Goal: Task Accomplishment & Management: Manage account settings

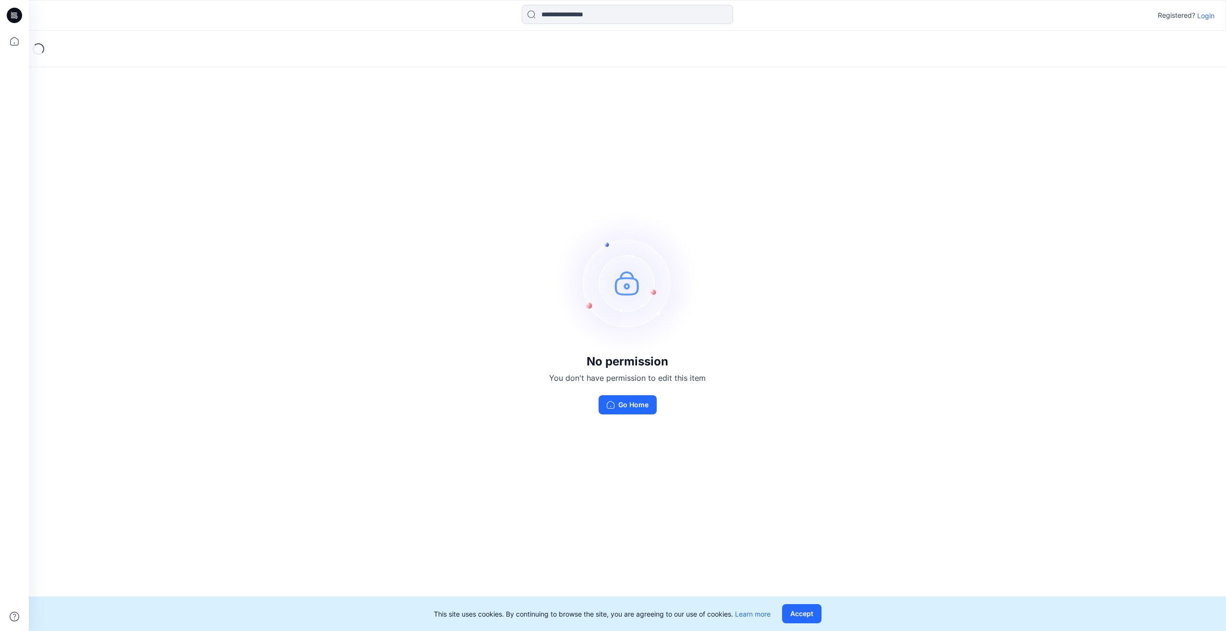
click at [618, 410] on button "Go Home" at bounding box center [628, 405] width 58 height 19
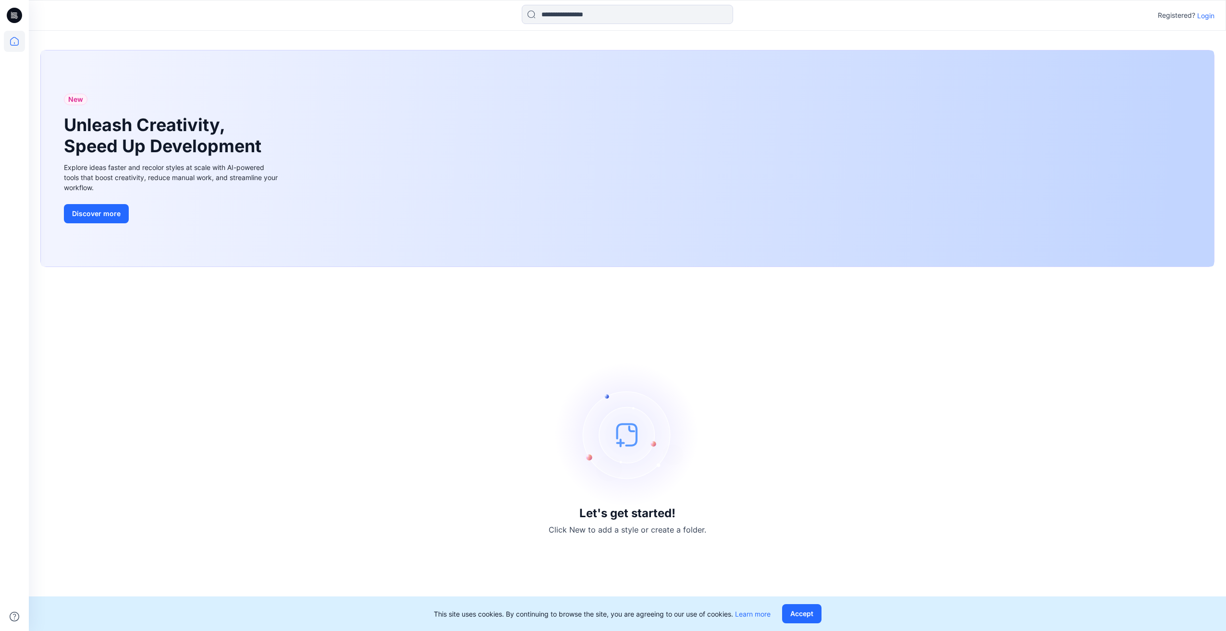
click at [1211, 17] on p "Login" at bounding box center [1206, 16] width 17 height 10
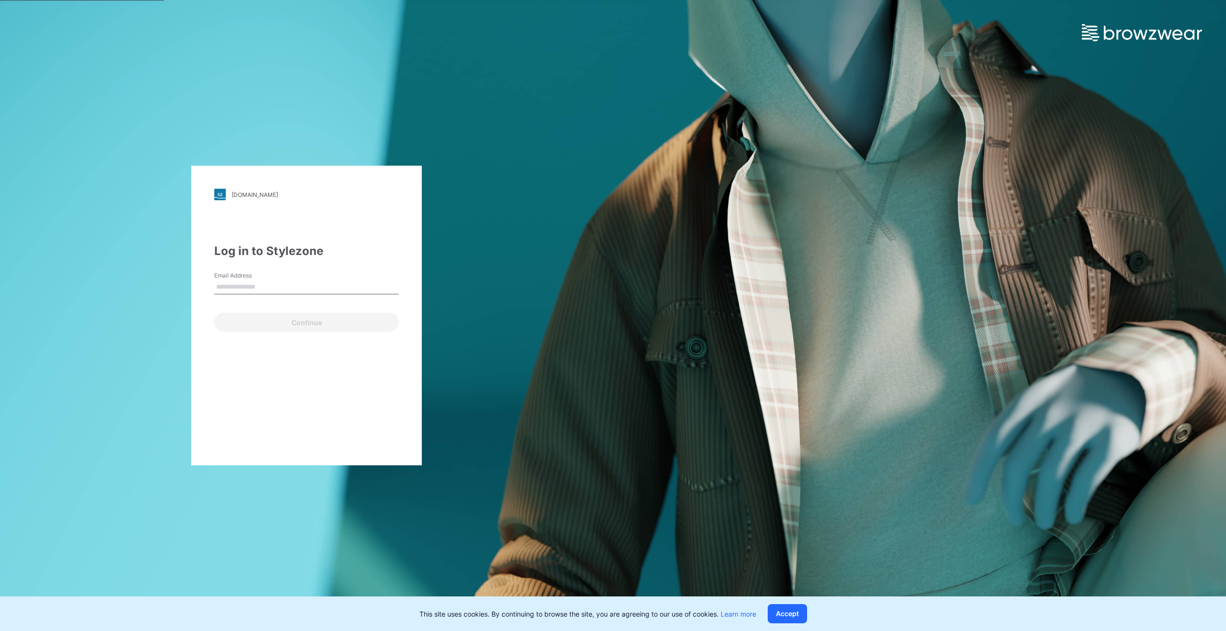
click at [289, 284] on input "Email Address" at bounding box center [306, 287] width 185 height 14
type input "**********"
click at [308, 325] on button "Continue" at bounding box center [306, 322] width 185 height 19
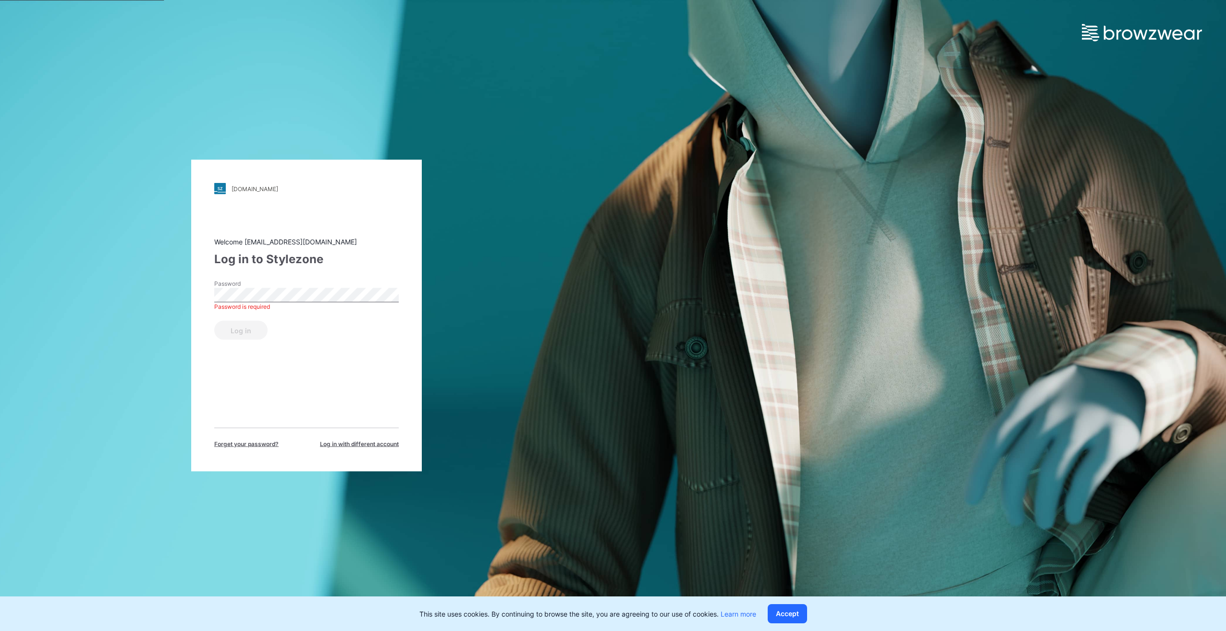
click at [599, 137] on div "[DOMAIN_NAME] Loading... Welcome [EMAIL_ADDRESS][DOMAIN_NAME] Log in to Stylezo…" at bounding box center [306, 315] width 613 height 631
